Goal: Task Accomplishment & Management: Manage account settings

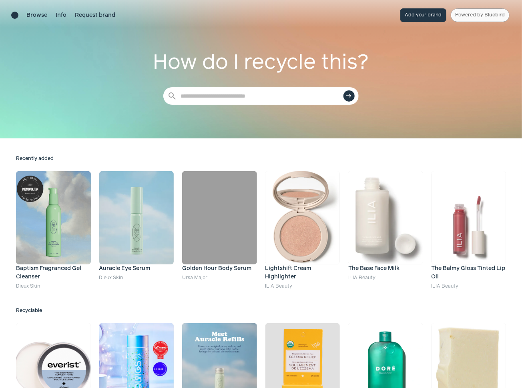
click at [490, 14] on span "Bluebird" at bounding box center [494, 14] width 20 height 5
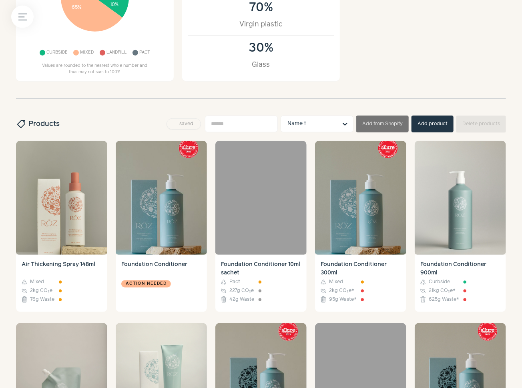
scroll to position [152, 0]
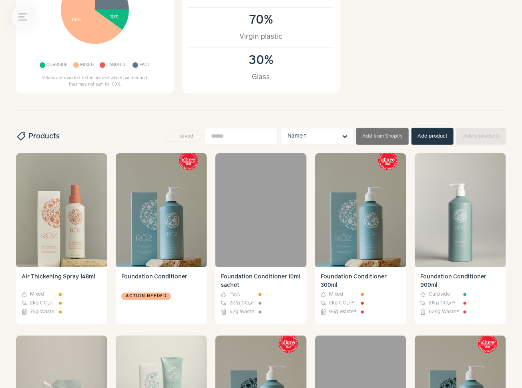
click at [22, 20] on icon "Menu button" at bounding box center [22, 17] width 8 height 8
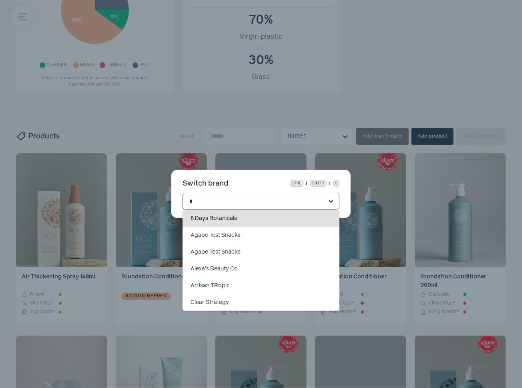
scroll to position [0, 0]
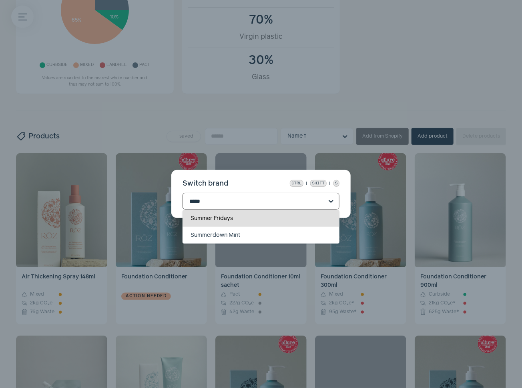
type input "******"
click at [250, 214] on div "Summer Fridays" at bounding box center [260, 218] width 157 height 17
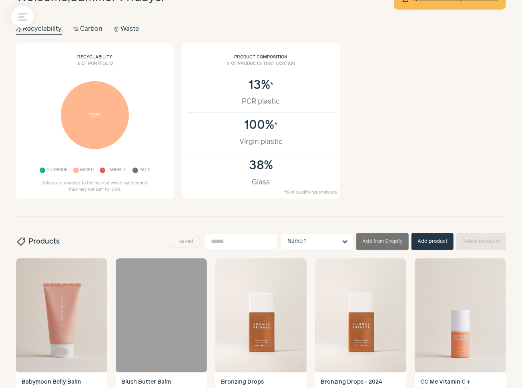
scroll to position [47, 0]
click at [26, 17] on button "Menu button" at bounding box center [22, 17] width 22 height 22
click at [234, 81] on label at bounding box center [261, 194] width 522 height 388
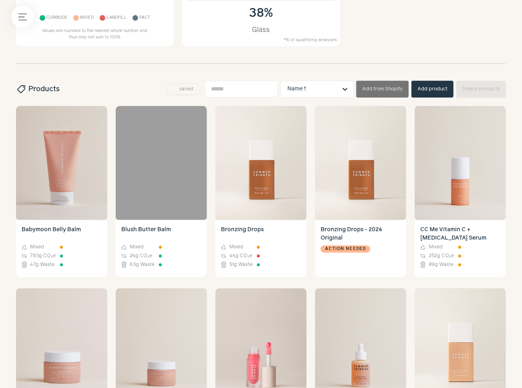
scroll to position [0, 0]
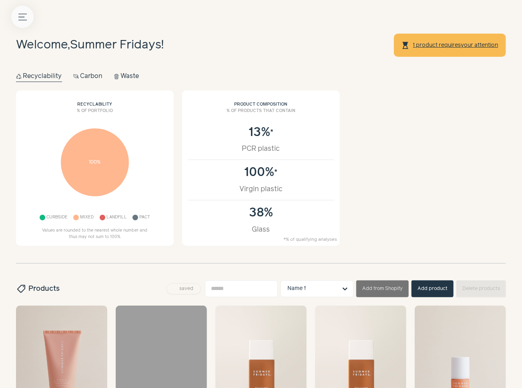
click at [26, 14] on button "Menu button" at bounding box center [22, 17] width 22 height 22
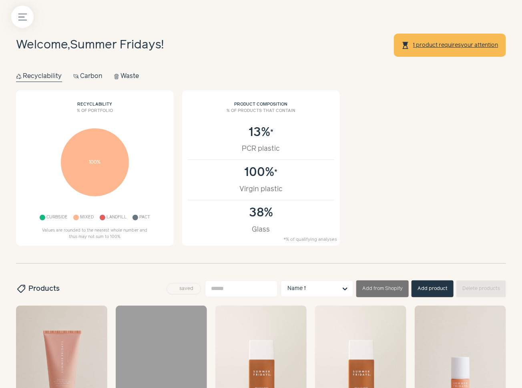
click at [12, 24] on div "Menu button" at bounding box center [22, 17] width 22 height 22
click at [18, 22] on button "Menu button" at bounding box center [22, 17] width 22 height 22
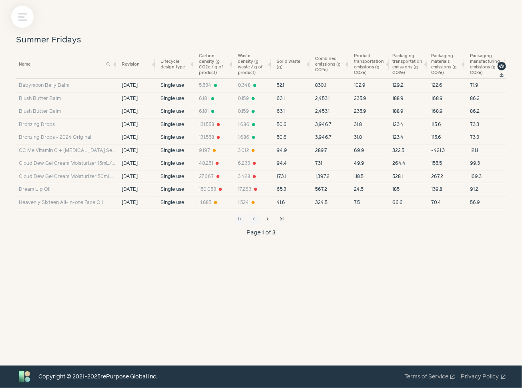
click at [212, 140] on label at bounding box center [261, 194] width 522 height 388
click at [500, 75] on span "file_download" at bounding box center [502, 75] width 6 height 6
click at [50, 39] on h1 "Summer Fridays" at bounding box center [261, 40] width 490 height 13
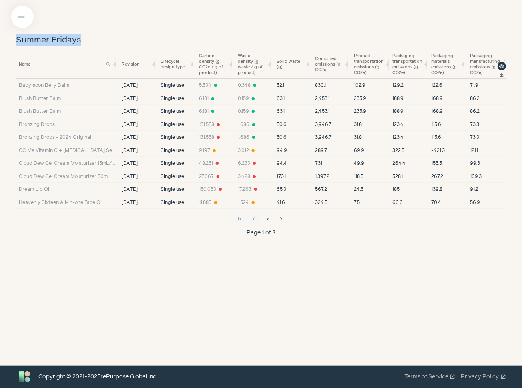
copy div "Summer Fridays"
click at [22, 14] on icon "Menu button" at bounding box center [22, 17] width 8 height 8
click at [264, 138] on label at bounding box center [261, 194] width 522 height 388
click at [21, 15] on icon "Menu button" at bounding box center [22, 17] width 8 height 8
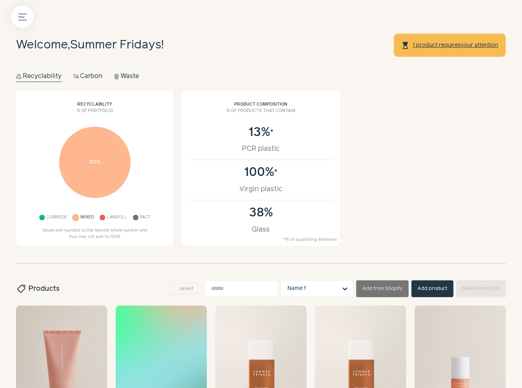
scroll to position [874, 0]
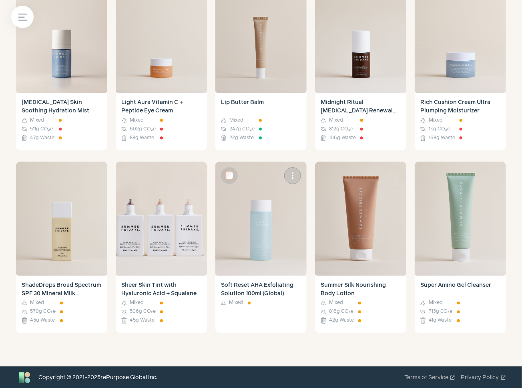
click at [290, 216] on img at bounding box center [260, 219] width 91 height 114
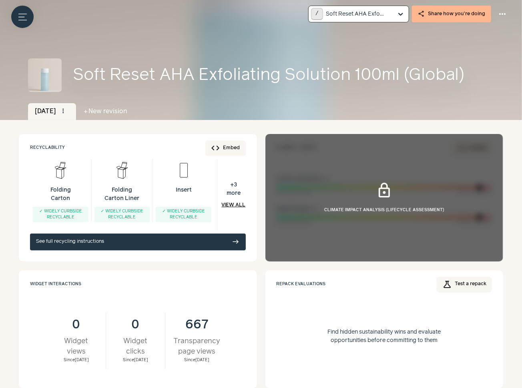
click at [383, 12] on input "text" at bounding box center [359, 14] width 67 height 16
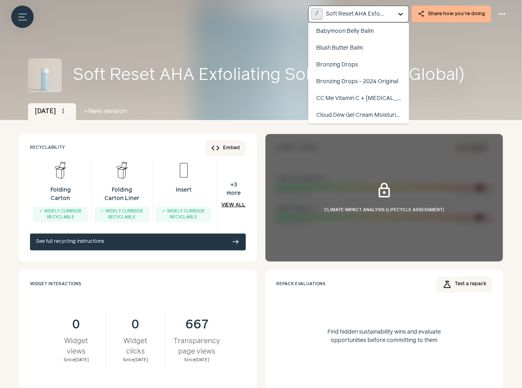
scroll to position [285, 0]
paste input "**********"
type input "**********"
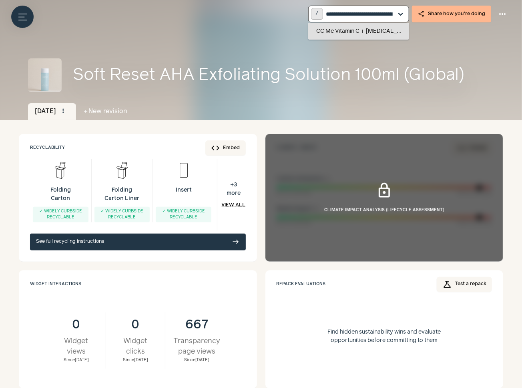
scroll to position [0, 34]
click at [371, 30] on div "CC Me Vitamin C + [MEDICAL_DATA] Serum" at bounding box center [358, 31] width 101 height 17
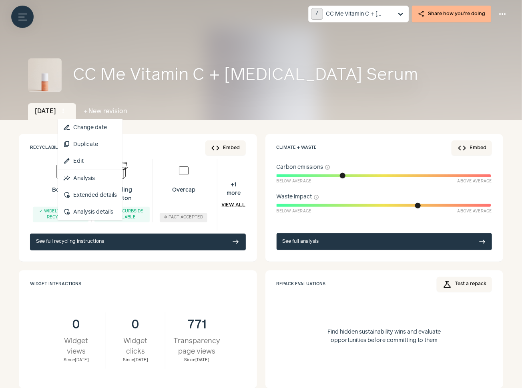
click at [67, 109] on span "more_vert" at bounding box center [63, 111] width 7 height 7
click at [109, 191] on link "admin_panel_settings Extended details" at bounding box center [90, 195] width 65 height 17
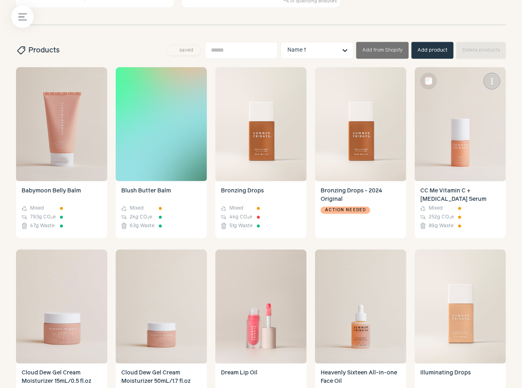
scroll to position [249, 0]
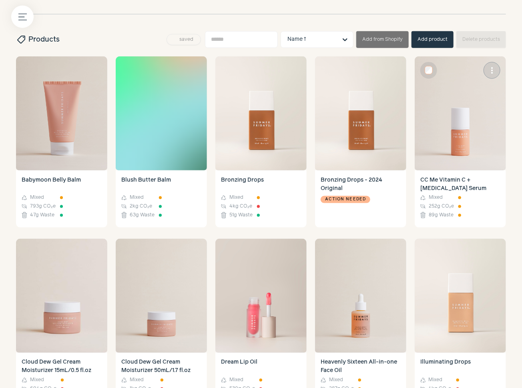
click at [471, 146] on img at bounding box center [459, 113] width 91 height 114
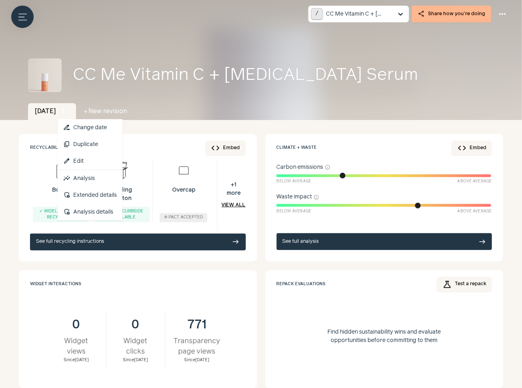
click at [67, 111] on span "more_vert" at bounding box center [63, 111] width 7 height 7
click at [86, 163] on link "edit Edit" at bounding box center [90, 161] width 65 height 17
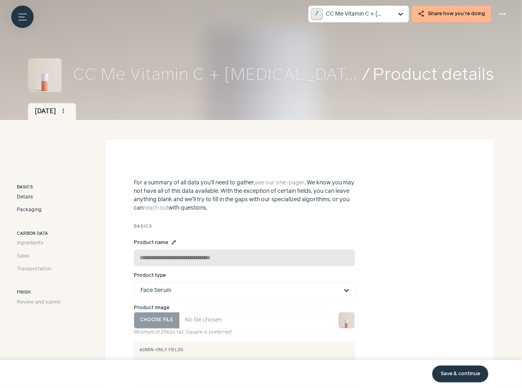
click at [32, 212] on span "Packaging" at bounding box center [29, 209] width 25 height 7
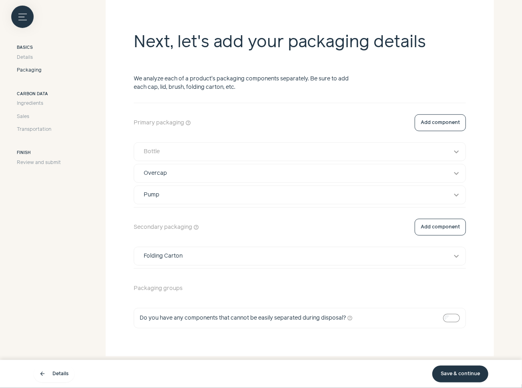
scroll to position [165, 0]
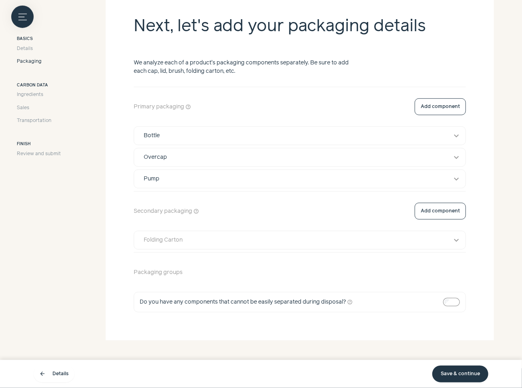
click at [198, 242] on button "Folding Carton expand_more" at bounding box center [299, 240] width 331 height 18
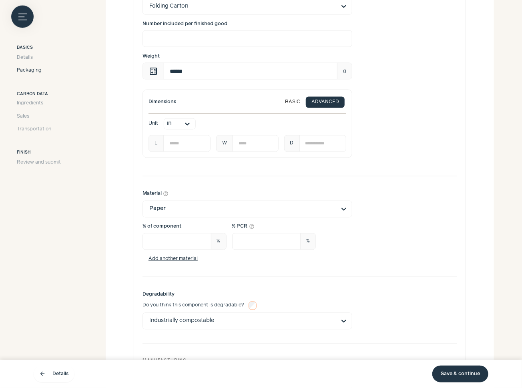
scroll to position [492, 0]
click at [270, 241] on input "*****" at bounding box center [266, 240] width 69 height 17
type input "***"
click at [422, 285] on div "Degradability Do you think this component is degradable? Industrially compostab…" at bounding box center [299, 309] width 314 height 49
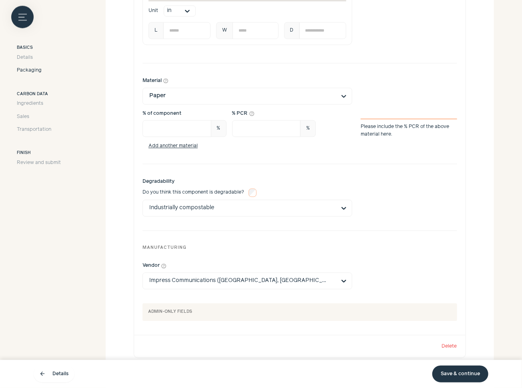
scroll to position [613, 0]
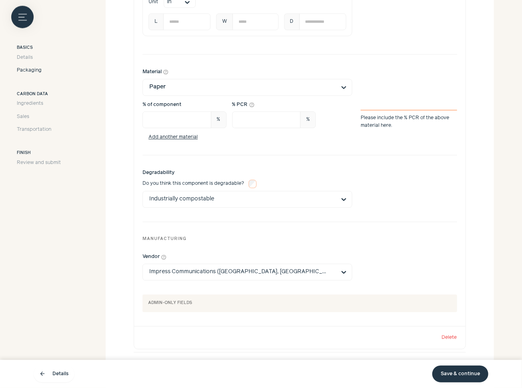
click at [452, 375] on link "Save & continue" at bounding box center [460, 374] width 56 height 17
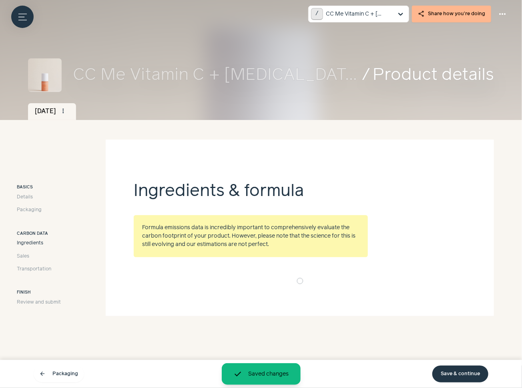
click at [452, 375] on link "Save & continue" at bounding box center [460, 374] width 56 height 17
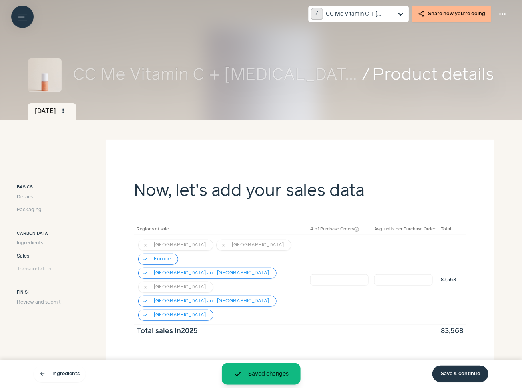
click at [452, 375] on link "Save & continue" at bounding box center [460, 374] width 56 height 17
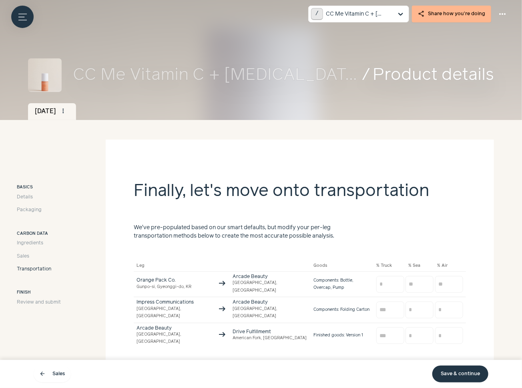
click at [452, 375] on link "Save & continue" at bounding box center [460, 374] width 56 height 17
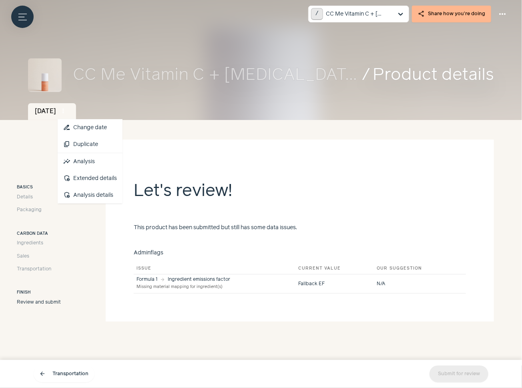
click at [67, 112] on span "more_vert" at bounding box center [63, 111] width 7 height 7
click at [101, 162] on link "insights Analysis" at bounding box center [90, 161] width 65 height 17
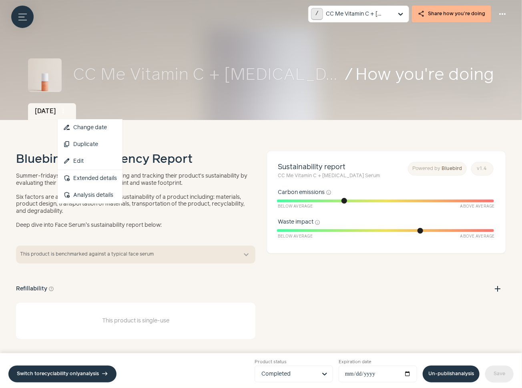
click at [67, 109] on span "more_vert" at bounding box center [63, 111] width 7 height 7
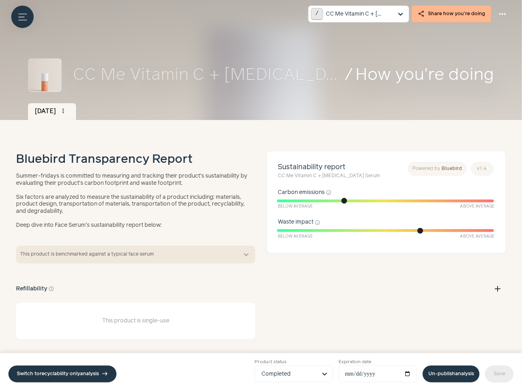
click at [310, 353] on section "Bluebird Transparency Report Summer-fridays is committed to measuring and track…" at bounding box center [261, 245] width 490 height 228
click at [306, 376] on input "Product status Completed" at bounding box center [288, 374] width 55 height 16
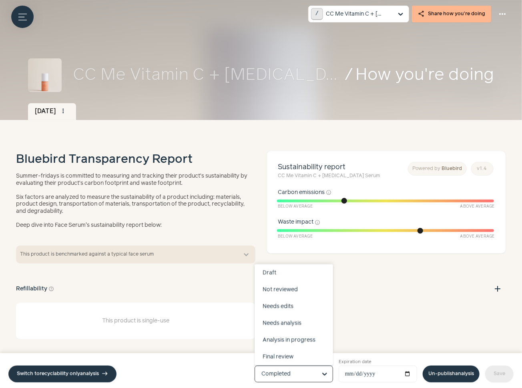
scroll to position [33, 0]
click at [302, 354] on div "Completed" at bounding box center [293, 357] width 78 height 17
click at [302, 366] on input "Product status Draft Not reviewed Needs edits Needs analysis Analysis in progre…" at bounding box center [288, 374] width 55 height 16
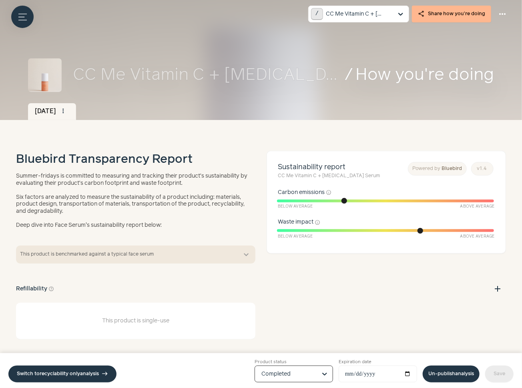
click at [446, 365] on div "**********" at bounding box center [261, 370] width 522 height 35
click at [450, 373] on link "Un-publish analysis" at bounding box center [450, 374] width 57 height 17
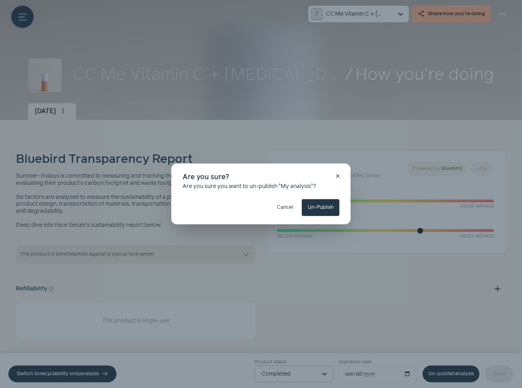
click at [325, 204] on button "Un-Publish" at bounding box center [321, 207] width 38 height 17
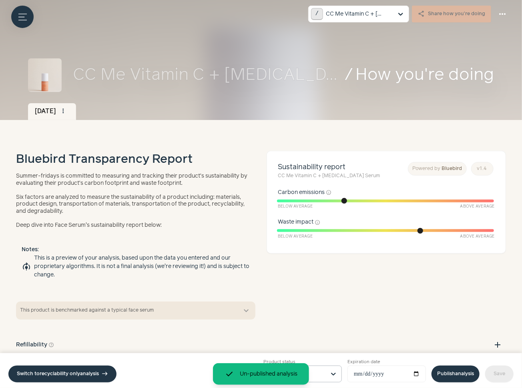
click at [306, 371] on div "done Un-published analysis" at bounding box center [261, 374] width 96 height 22
click at [325, 373] on div at bounding box center [333, 374] width 16 height 16
click at [324, 373] on input "Product status Final review" at bounding box center [297, 374] width 55 height 16
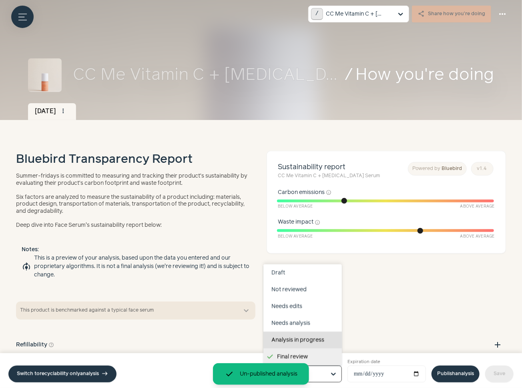
scroll to position [50, 0]
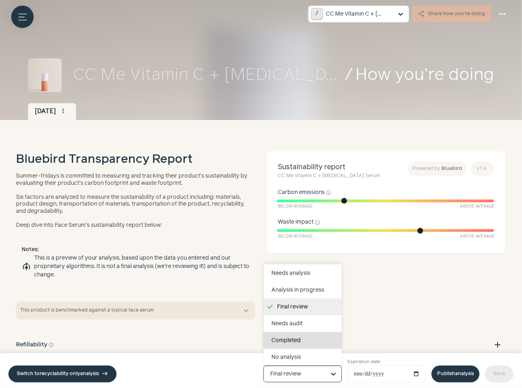
click at [306, 340] on div "Completed" at bounding box center [302, 340] width 78 height 17
click at [306, 366] on input "Product status Draft Not reviewed Needs edits Needs analysis Analysis in progre…" at bounding box center [297, 374] width 55 height 16
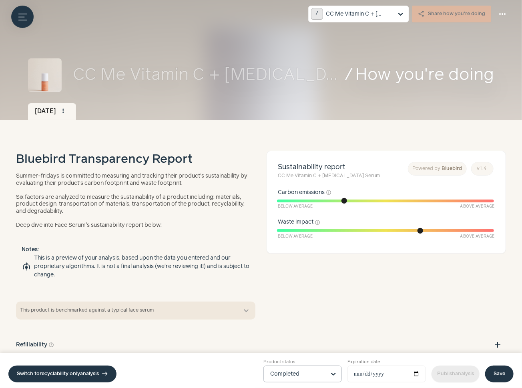
click at [502, 372] on link "Save" at bounding box center [499, 374] width 28 height 17
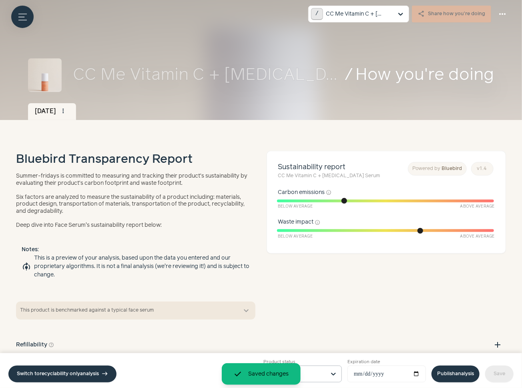
click at [456, 371] on link "Publish analysis" at bounding box center [455, 374] width 48 height 17
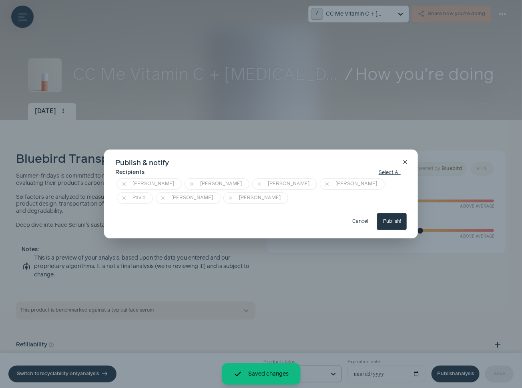
click at [390, 219] on button "Publish!" at bounding box center [392, 221] width 30 height 17
type input "**********"
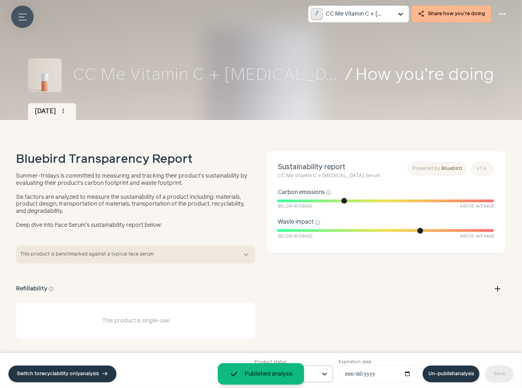
click at [27, 18] on button "Menu button" at bounding box center [22, 17] width 22 height 22
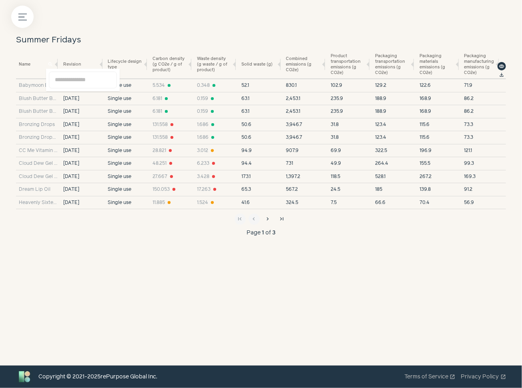
click at [50, 64] on span "search" at bounding box center [51, 65] width 6 height 6
paste input "**********"
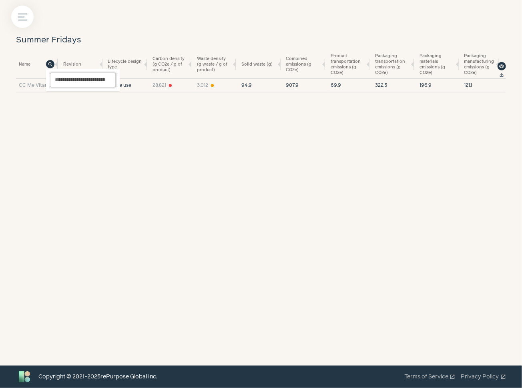
scroll to position [0, 50]
type input "**********"
click at [130, 121] on div "**********" at bounding box center [261, 193] width 512 height 343
click at [161, 85] on span "28.821" at bounding box center [159, 85] width 14 height 7
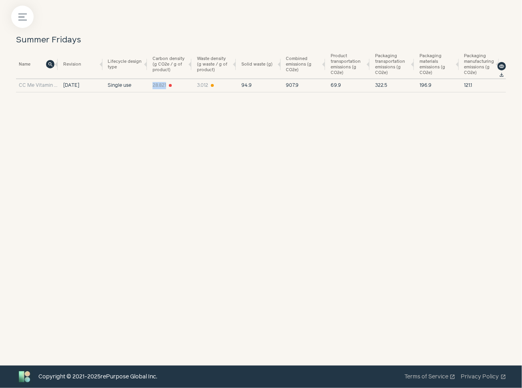
click at [161, 85] on span "28.821" at bounding box center [159, 85] width 14 height 7
copy span "28.821"
click at [51, 64] on span "search" at bounding box center [51, 65] width 6 height 6
click at [109, 80] on input "**********" at bounding box center [83, 80] width 68 height 17
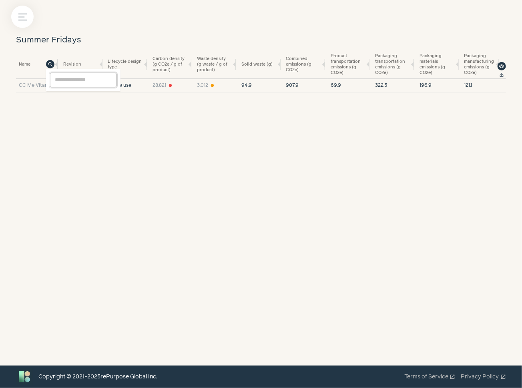
scroll to position [0, 0]
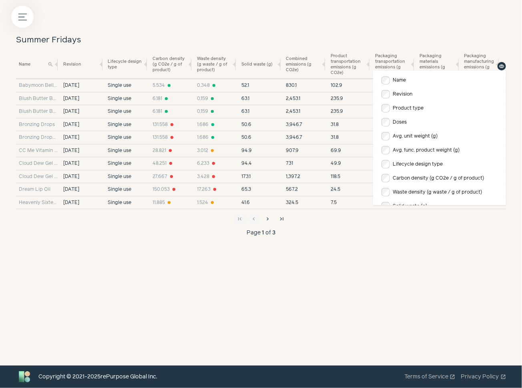
click at [503, 66] on span "visibility" at bounding box center [502, 67] width 6 height 6
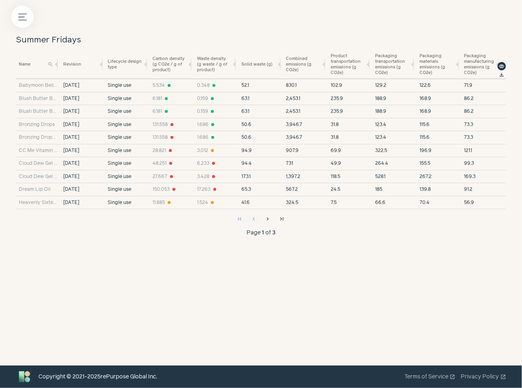
click at [350, 21] on div "Menu button Summer Fridays Name search Revision Lifecycle design type Carbon de…" at bounding box center [261, 194] width 522 height 388
click at [502, 75] on span "file_download" at bounding box center [502, 75] width 6 height 6
click at [20, 15] on icon "Menu button" at bounding box center [22, 17] width 8 height 8
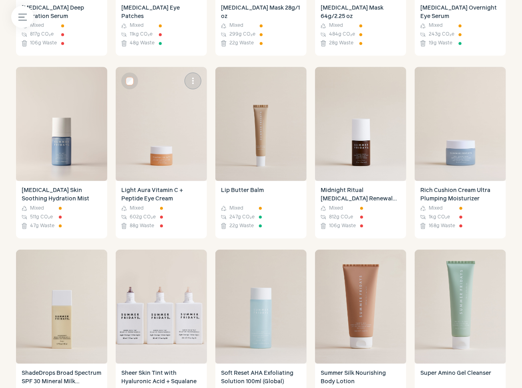
scroll to position [790, 0]
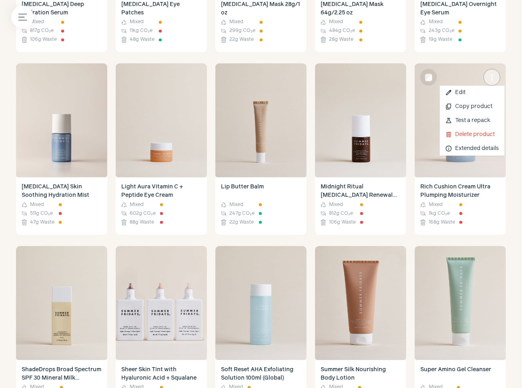
click at [492, 78] on span "more_vert" at bounding box center [492, 77] width 10 height 10
click at [474, 90] on link "edit Edit" at bounding box center [472, 93] width 65 height 14
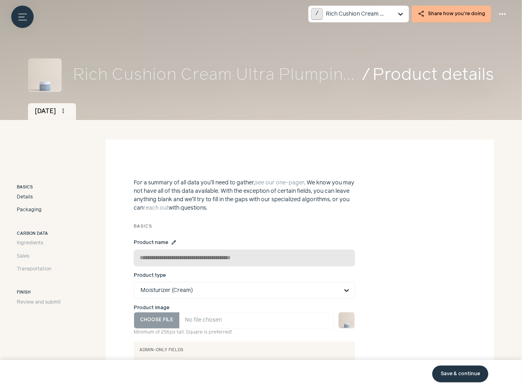
click at [39, 210] on span "Packaging" at bounding box center [29, 209] width 25 height 7
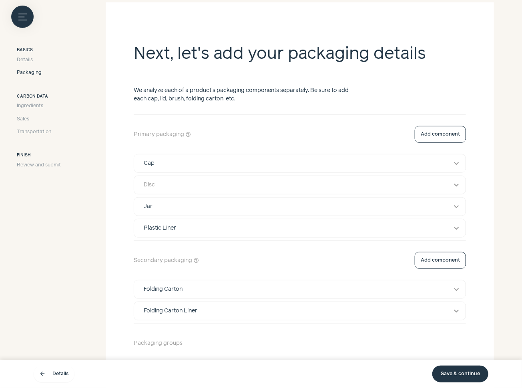
scroll to position [139, 0]
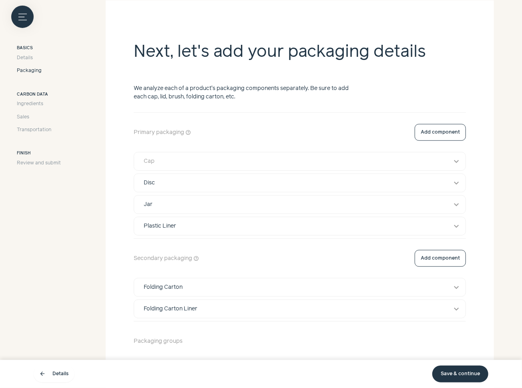
click at [200, 158] on div "Cap" at bounding box center [292, 161] width 308 height 8
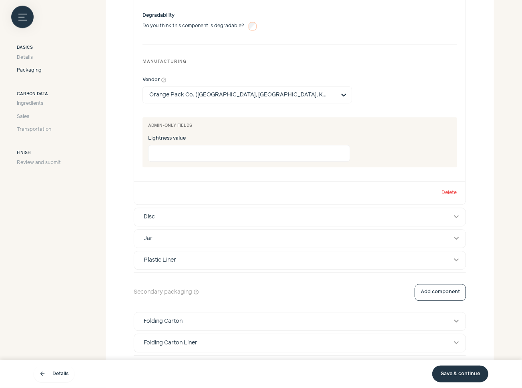
scroll to position [799, 0]
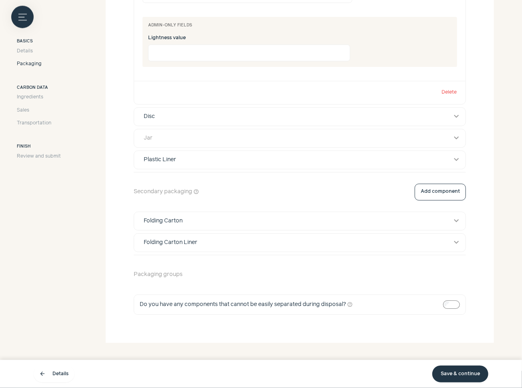
click at [174, 137] on div "Jar" at bounding box center [292, 138] width 308 height 8
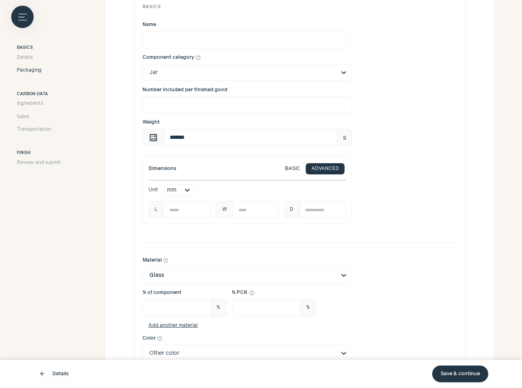
scroll to position [963, 0]
